Goal: Understand process/instructions

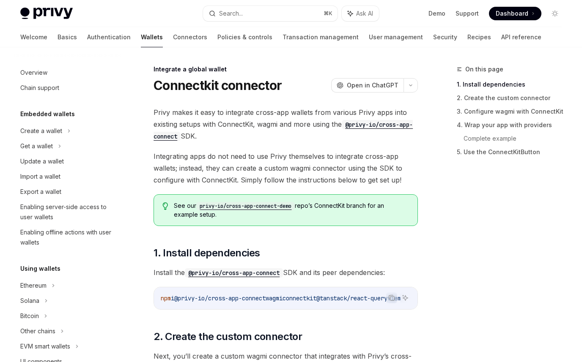
scroll to position [476, 0]
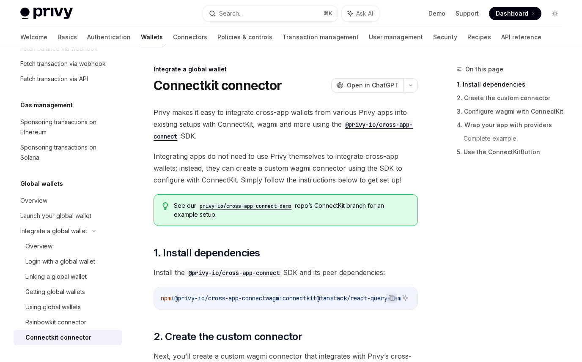
click at [447, 237] on div "On this page 1. Install dependencies 2. Create the custom connector 3. Configur…" at bounding box center [504, 213] width 128 height 298
click at [470, 240] on div "On this page 1. Install dependencies 2. Create the custom connector 3. Configur…" at bounding box center [504, 213] width 128 height 298
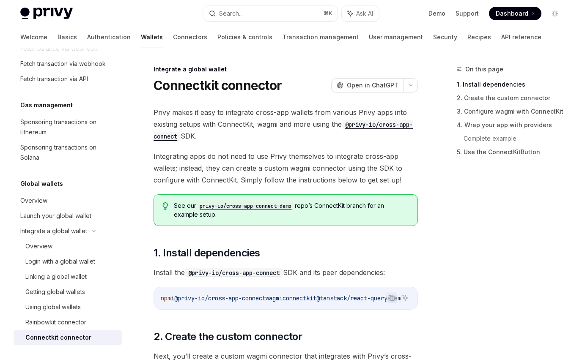
click at [495, 241] on div "On this page 1. Install dependencies 2. Create the custom connector 3. Configur…" at bounding box center [504, 213] width 128 height 298
click at [494, 241] on div "On this page 1. Install dependencies 2. Create the custom connector 3. Configur…" at bounding box center [504, 213] width 128 height 298
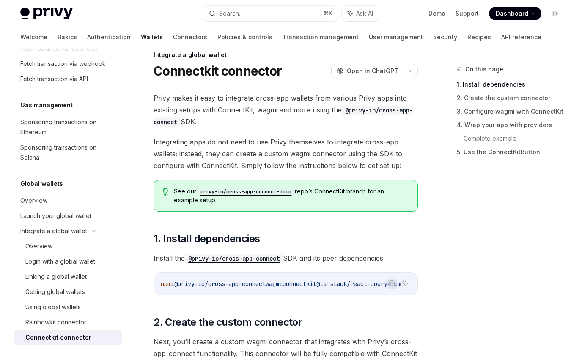
scroll to position [0, 0]
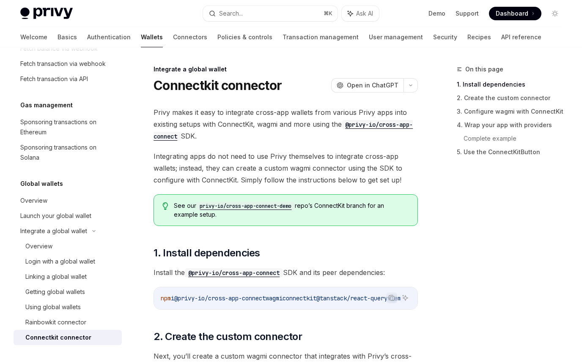
click at [494, 241] on div "On this page 1. Install dependencies 2. Create the custom connector 3. Configur…" at bounding box center [504, 213] width 128 height 298
click at [463, 325] on div "On this page 1. Install dependencies 2. Create the custom connector 3. Configur…" at bounding box center [504, 213] width 128 height 298
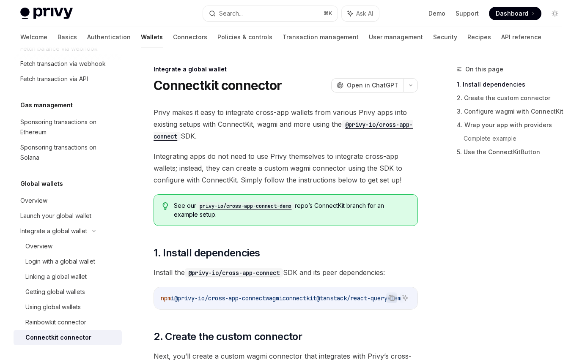
click at [454, 242] on div "On this page 1. Install dependencies 2. Create the custom connector 3. Configur…" at bounding box center [504, 213] width 128 height 298
click at [492, 267] on div "On this page 1. Install dependencies 2. Create the custom connector 3. Configur…" at bounding box center [504, 213] width 128 height 298
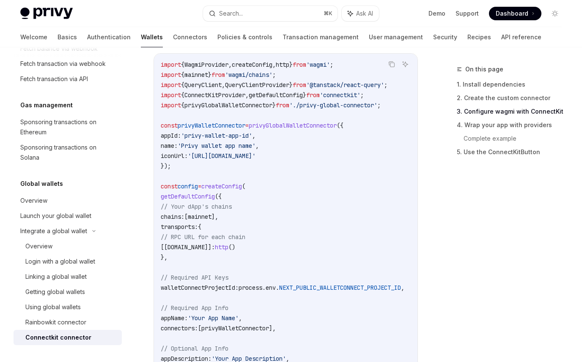
scroll to position [535, 0]
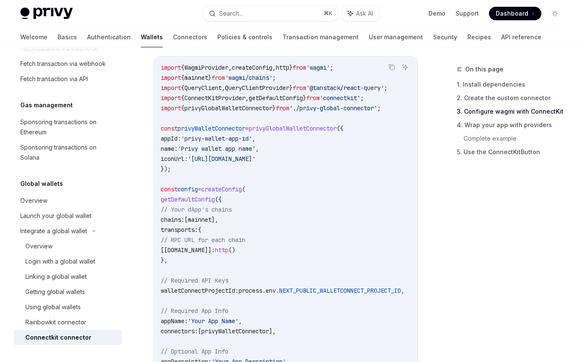
click at [383, 292] on span "NEXT_PUBLIC_WALLETCONNECT_PROJECT_ID" at bounding box center [340, 291] width 122 height 8
copy span "NEXT_PUBLIC_WALLETCONNECT_PROJECT_ID"
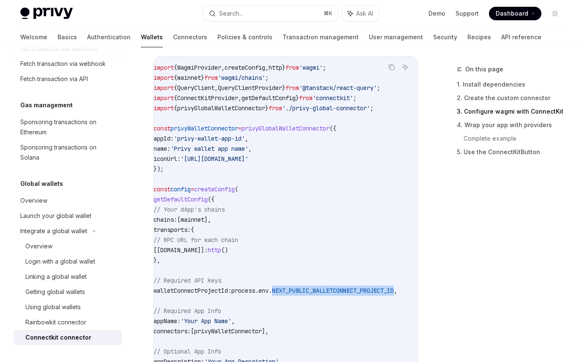
scroll to position [0, 0]
